Goal: Information Seeking & Learning: Understand process/instructions

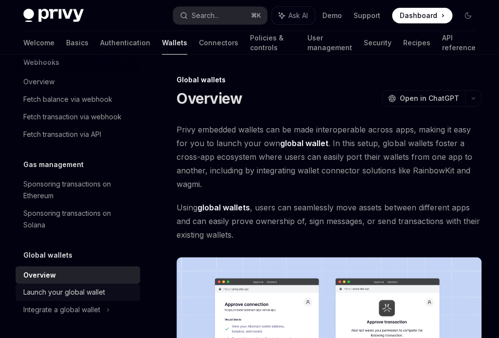
click at [89, 289] on div "Launch your global wallet" at bounding box center [64, 292] width 82 height 12
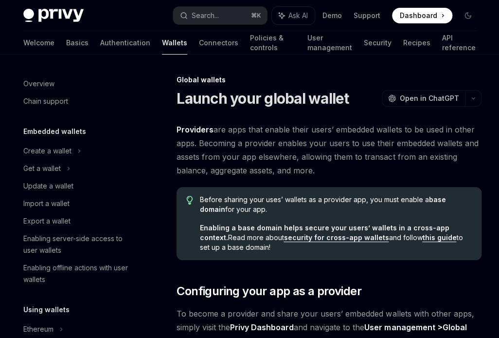
scroll to position [504, 0]
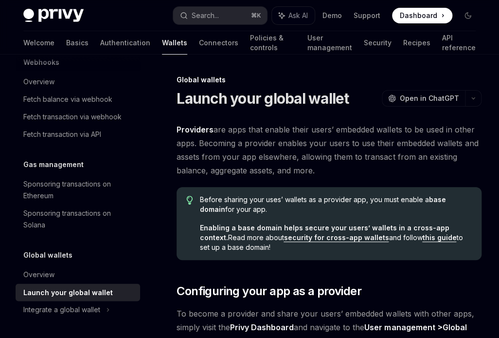
click at [188, 129] on strong "Providers" at bounding box center [195, 130] width 37 height 10
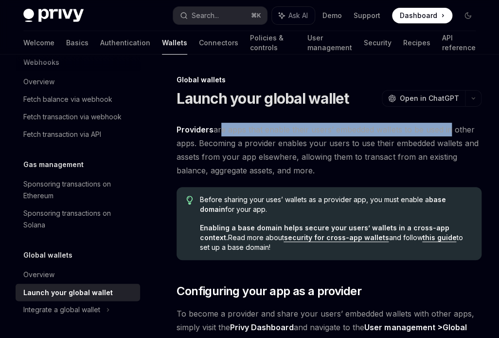
drag, startPoint x: 219, startPoint y: 132, endPoint x: 449, endPoint y: 133, distance: 230.7
click at [449, 133] on span "Providers are apps that enable their users’ embedded wallets to be used in othe…" at bounding box center [329, 150] width 305 height 55
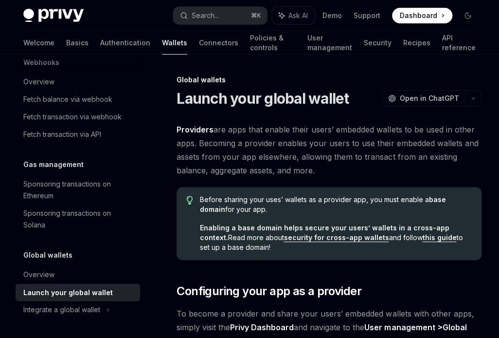
click at [213, 142] on span "Providers are apps that enable their users’ embedded wallets to be used in othe…" at bounding box center [329, 150] width 305 height 55
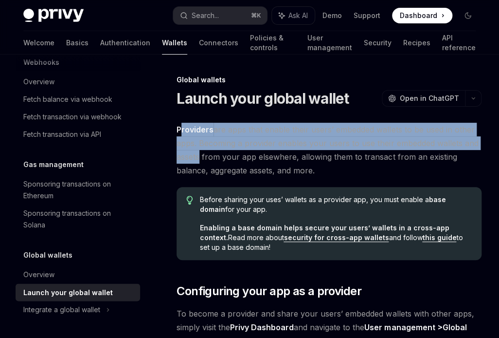
drag, startPoint x: 180, startPoint y: 125, endPoint x: 195, endPoint y: 150, distance: 29.3
click at [195, 150] on span "Providers are apps that enable their users’ embedded wallets to be used in othe…" at bounding box center [329, 150] width 305 height 55
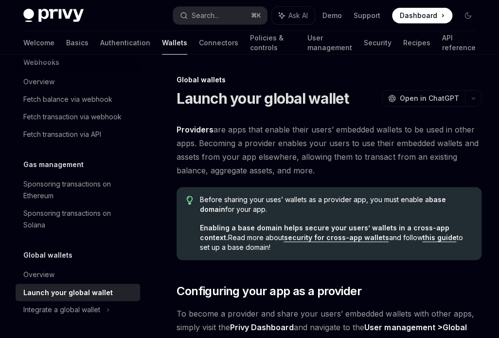
click at [233, 164] on span "Providers are apps that enable their users’ embedded wallets to be used in othe…" at bounding box center [329, 150] width 305 height 55
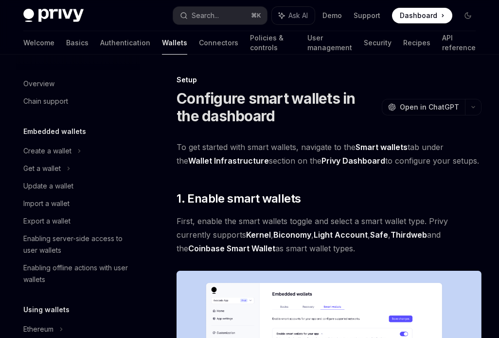
scroll to position [796, 0]
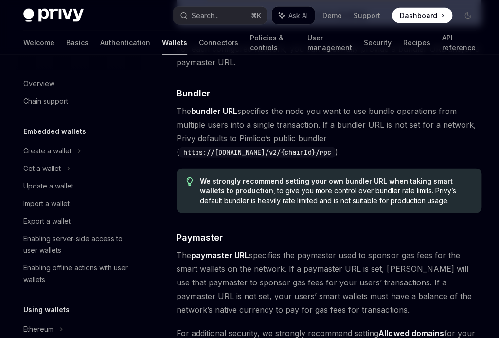
click at [289, 127] on span "The bundler URL specifies the node you want to use bundle operations from multi…" at bounding box center [329, 131] width 305 height 55
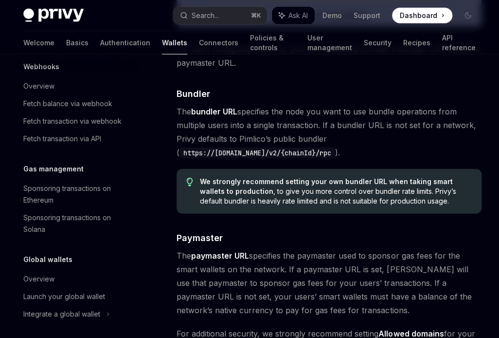
scroll to position [592, 0]
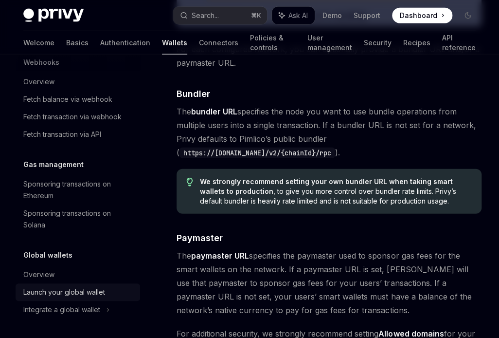
click at [49, 293] on div "Launch your global wallet" at bounding box center [64, 292] width 82 height 12
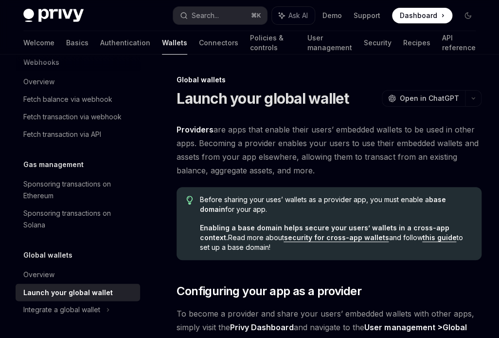
click at [278, 158] on span "Providers are apps that enable their users’ embedded wallets to be used in othe…" at bounding box center [329, 150] width 305 height 55
click at [342, 138] on span "Providers are apps that enable their users’ embedded wallets to be used in othe…" at bounding box center [329, 150] width 305 height 55
